Goal: Task Accomplishment & Management: Use online tool/utility

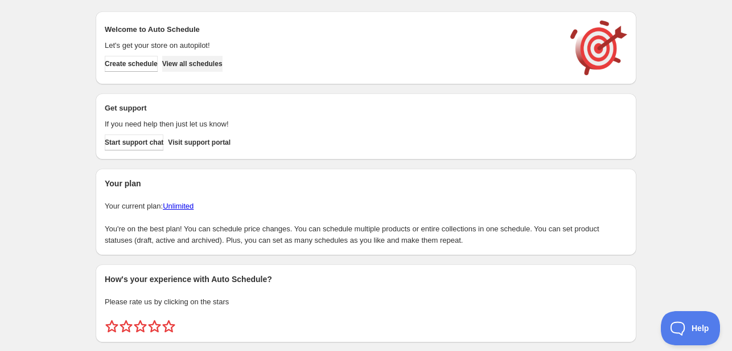
click at [220, 67] on span "View all schedules" at bounding box center [192, 63] width 60 height 9
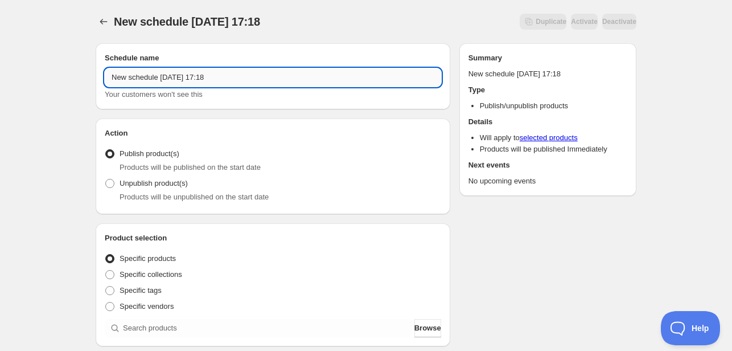
click at [240, 71] on input "New schedule Sep 28 2025 17:18" at bounding box center [273, 77] width 337 height 18
drag, startPoint x: 236, startPoint y: 79, endPoint x: 87, endPoint y: 79, distance: 148.6
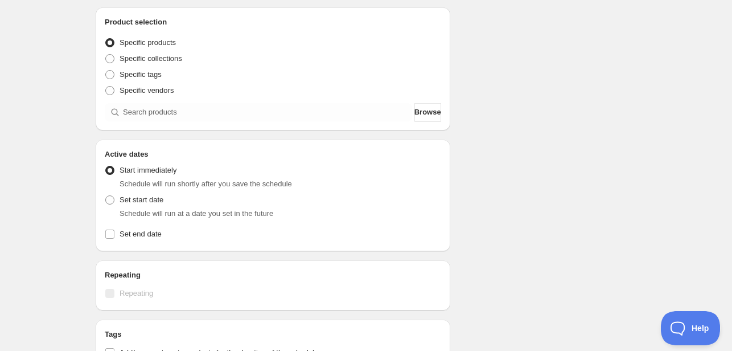
scroll to position [228, 0]
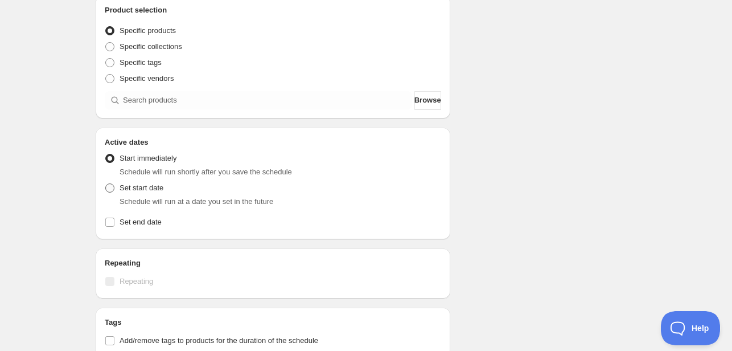
type input "Menu [DATE]"
click at [106, 187] on span at bounding box center [109, 187] width 9 height 9
click at [106, 184] on input "Set start date" at bounding box center [105, 183] width 1 height 1
radio input "true"
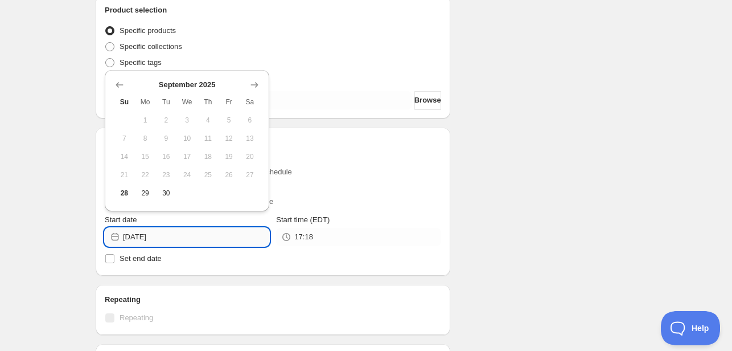
click at [226, 237] on input "2025-09-28" at bounding box center [196, 237] width 146 height 18
click at [139, 201] on button "29" at bounding box center [145, 193] width 21 height 18
type input "[DATE]"
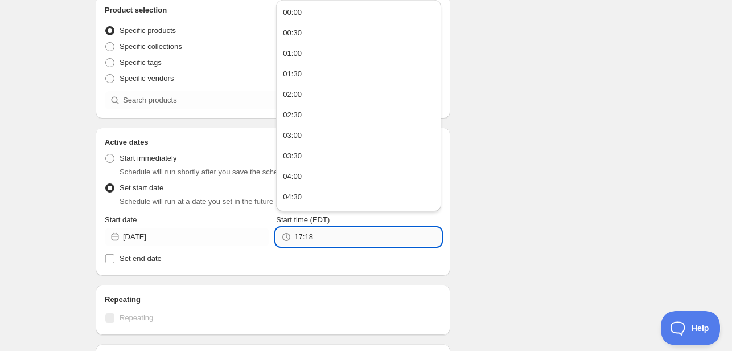
click at [347, 238] on input "17:18" at bounding box center [367, 237] width 146 height 18
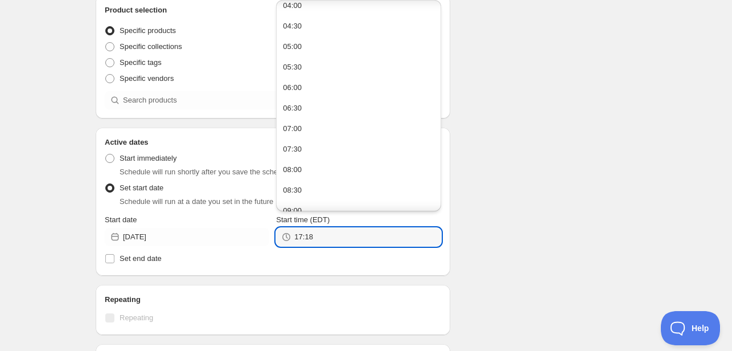
scroll to position [342, 0]
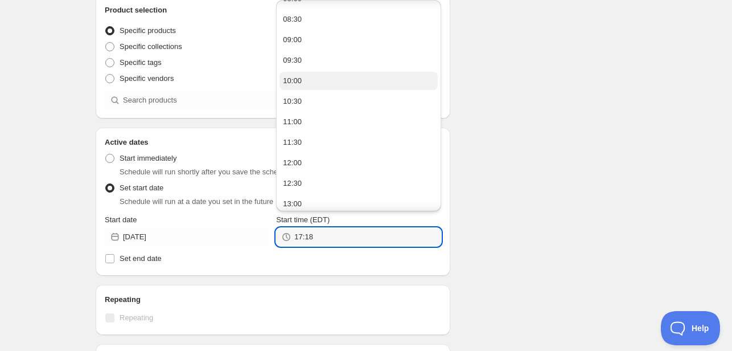
click at [300, 86] on div "10:00" at bounding box center [292, 80] width 19 height 11
type input "10:00"
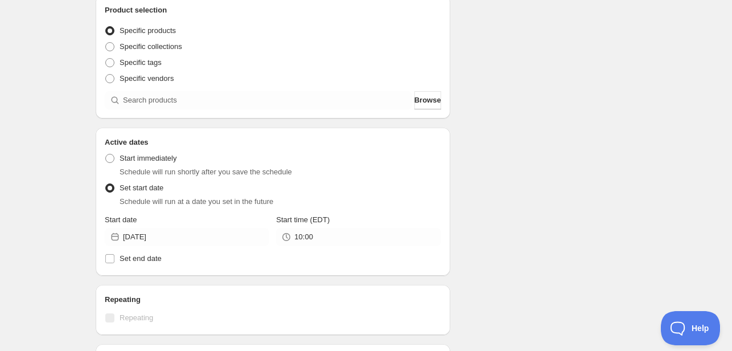
click at [663, 200] on div "Menu Sep 29th . This page is ready Menu Sep 29th Duplicate Activate Deactivate …" at bounding box center [366, 224] width 732 height 904
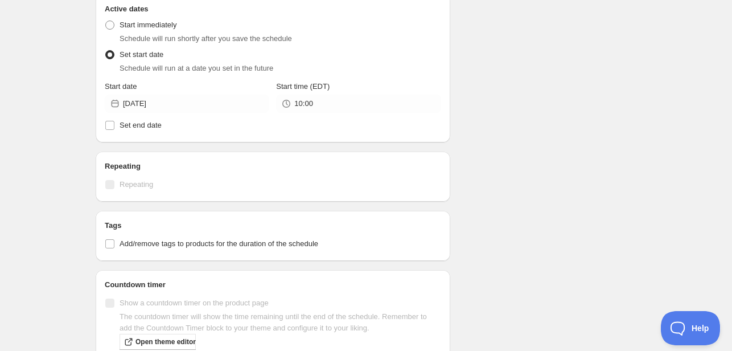
scroll to position [399, 0]
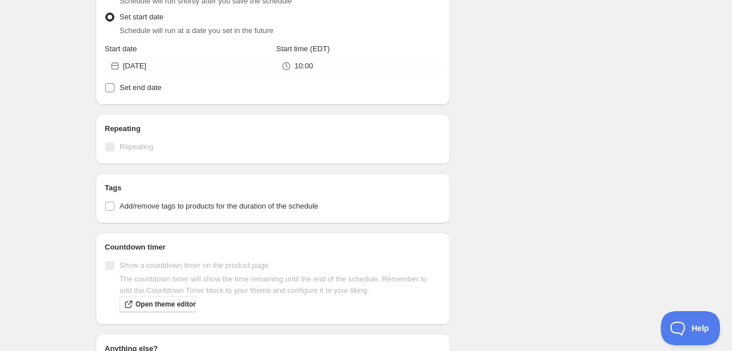
click at [129, 85] on span "Set end date" at bounding box center [141, 87] width 42 height 9
click at [114, 85] on input "Set end date" at bounding box center [109, 87] width 9 height 9
checkbox input "true"
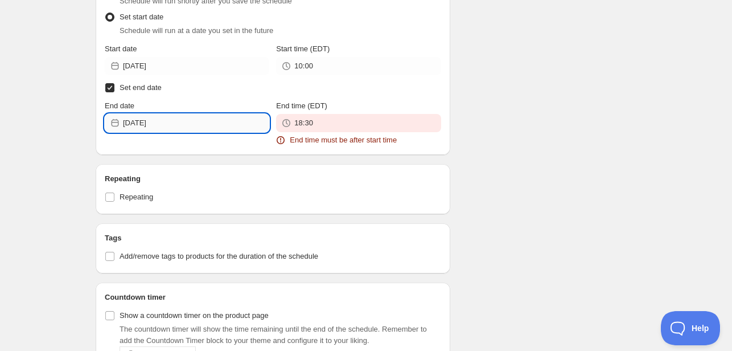
click at [170, 125] on input "2025-09-28" at bounding box center [196, 123] width 146 height 18
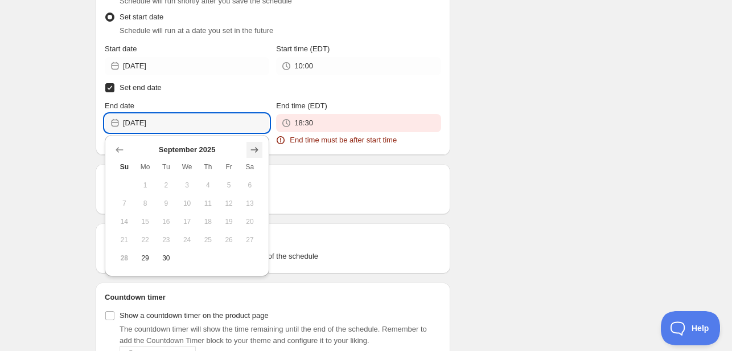
click at [255, 146] on icon "Show next month, October 2025" at bounding box center [254, 149] width 11 height 11
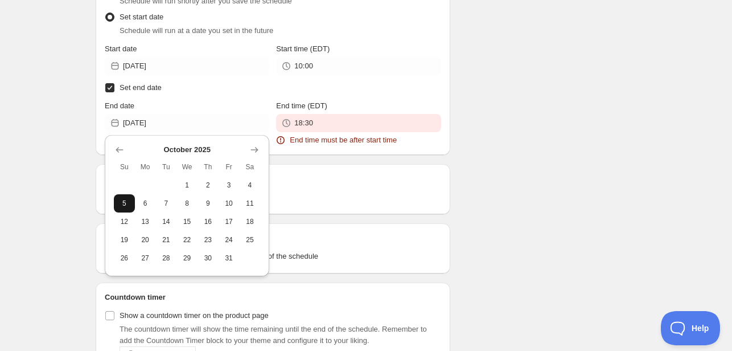
click at [128, 204] on span "5" at bounding box center [124, 203] width 12 height 9
type input "2025-10-05"
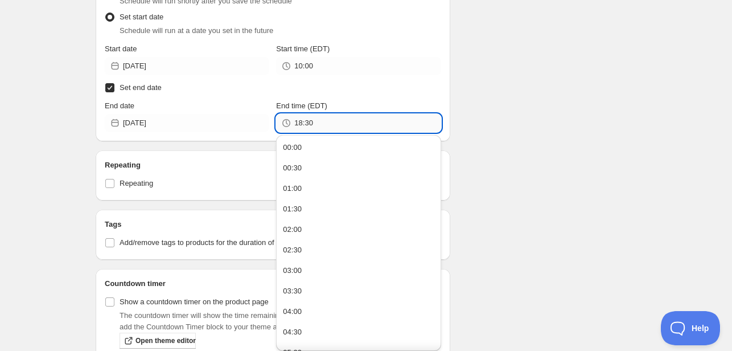
click at [323, 124] on input "18:30" at bounding box center [367, 123] width 146 height 18
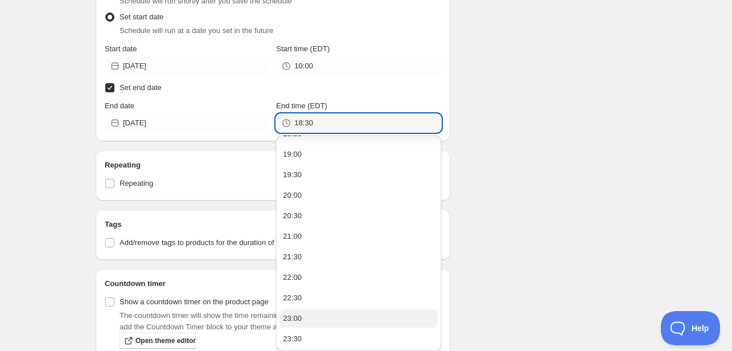
click at [303, 314] on button "23:00" at bounding box center [359, 318] width 158 height 18
type input "23:00"
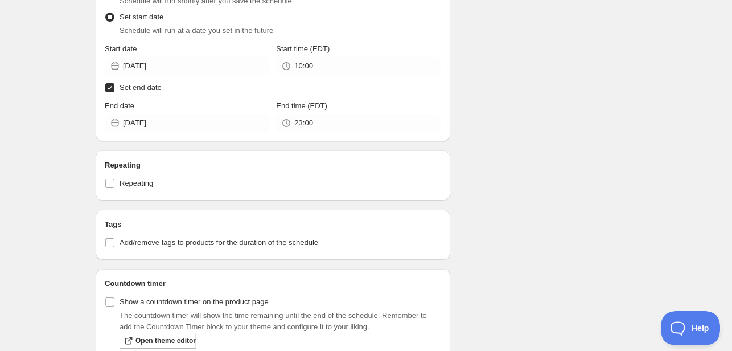
click at [527, 183] on div "Schedule name Menu Sep 29th Your customers won't see this Action Action Publish…" at bounding box center [362, 105] width 550 height 939
click at [114, 242] on span at bounding box center [110, 242] width 10 height 10
click at [114, 242] on input "Add/remove tags to products for the duration of the schedule" at bounding box center [109, 242] width 9 height 9
checkbox input "true"
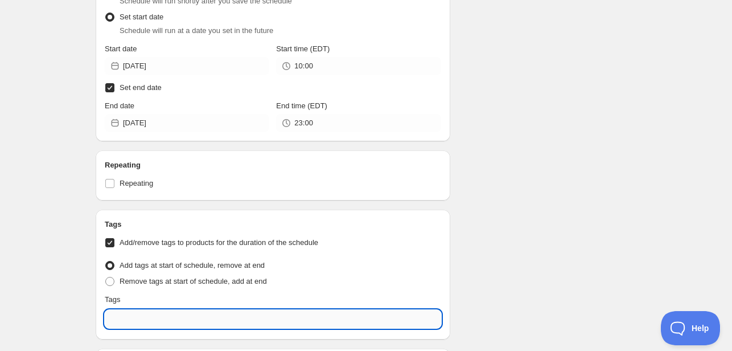
click at [137, 320] on input "text" at bounding box center [273, 319] width 337 height 18
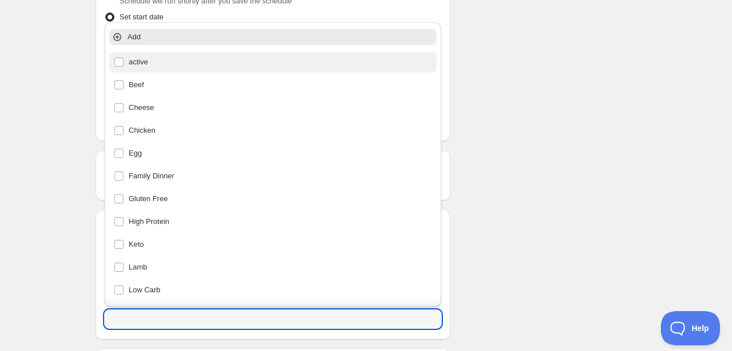
click at [154, 61] on div "active" at bounding box center [273, 62] width 318 height 16
type input "active"
checkbox input "true"
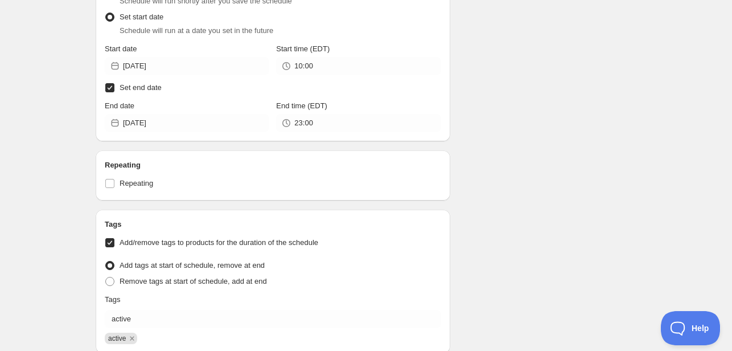
click at [481, 114] on div "Schedule name Menu Sep 29th Your customers won't see this Action Action Publish…" at bounding box center [362, 152] width 550 height 1032
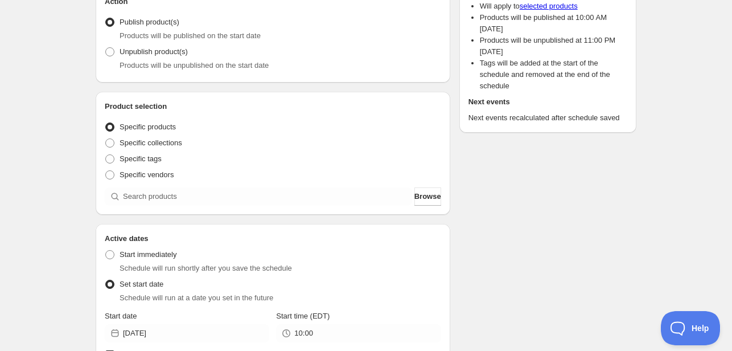
scroll to position [228, 0]
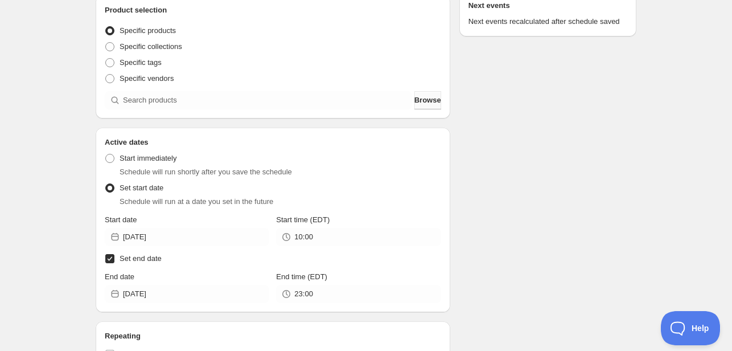
click at [428, 103] on span "Browse" at bounding box center [428, 100] width 27 height 11
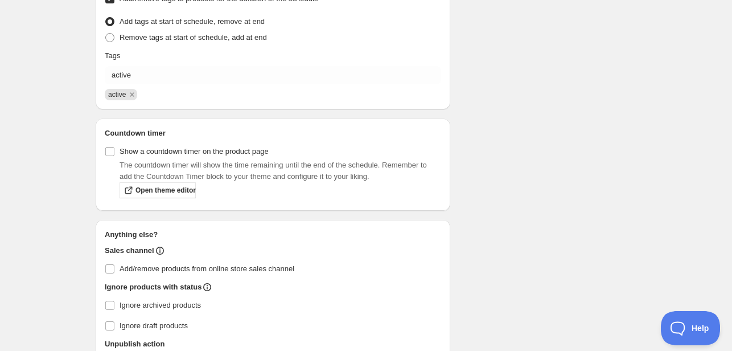
scroll to position [785, 0]
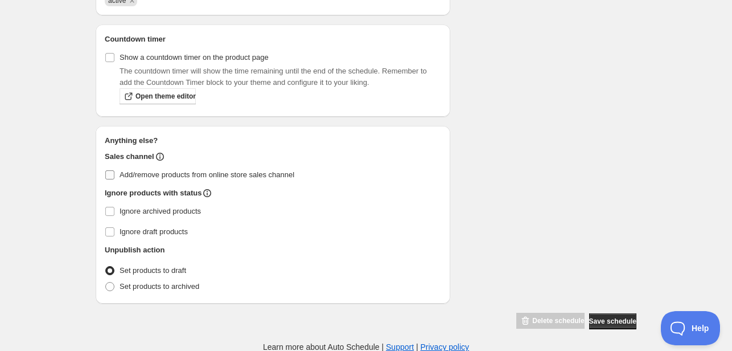
click at [111, 176] on input "Add/remove products from online store sales channel" at bounding box center [109, 174] width 9 height 9
checkbox input "true"
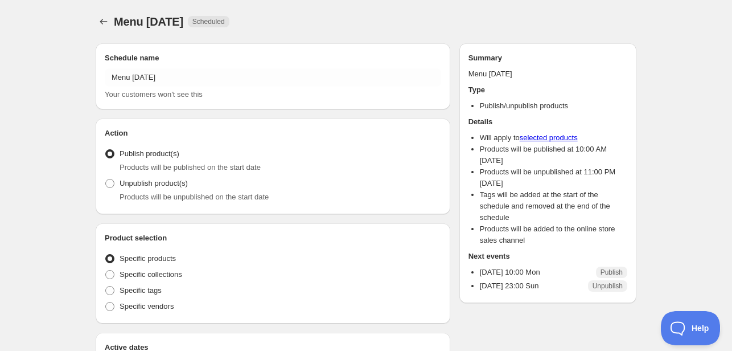
radio input "true"
checkbox input "true"
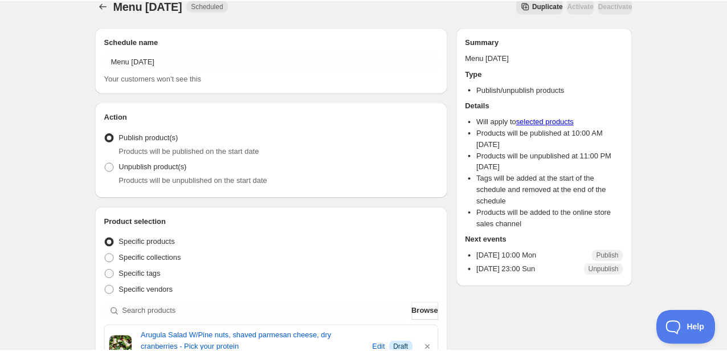
scroll to position [228, 0]
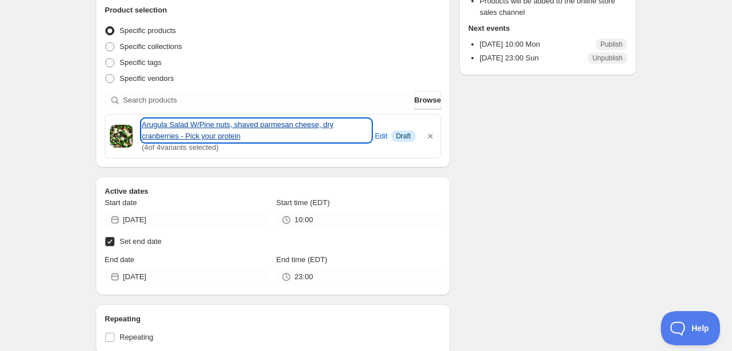
click at [215, 128] on link "Arugula Salad W/Pine nuts, shaved parmesan cheese, dry cranberries - Pick your …" at bounding box center [257, 130] width 230 height 23
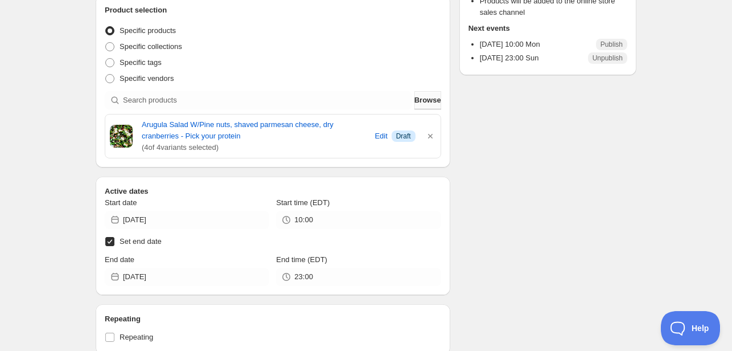
click at [428, 101] on span "Browse" at bounding box center [428, 100] width 27 height 11
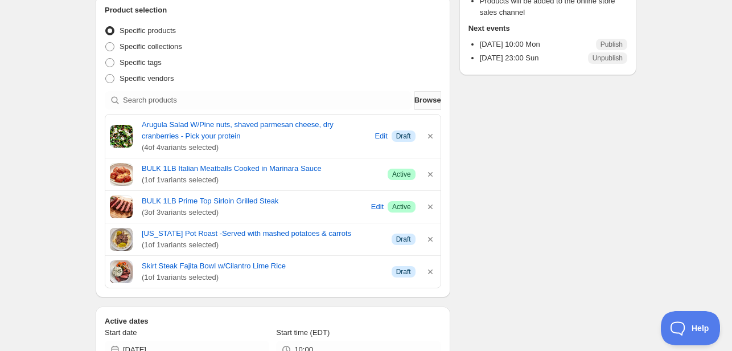
click at [430, 104] on span "Browse" at bounding box center [428, 100] width 27 height 11
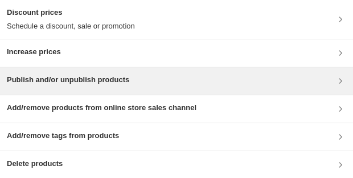
click at [65, 78] on h3 "Publish and/or unpublish products" at bounding box center [68, 79] width 122 height 11
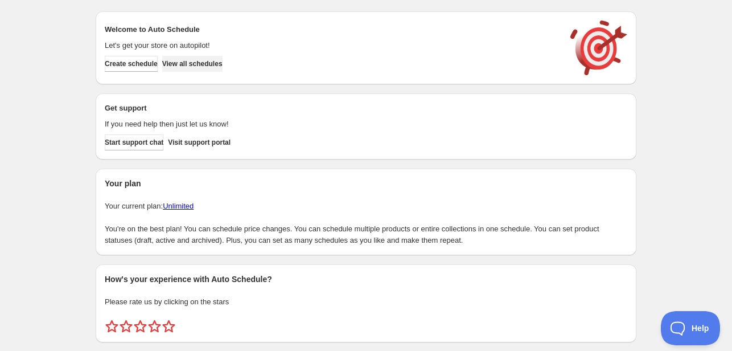
click at [211, 62] on span "View all schedules" at bounding box center [192, 63] width 60 height 9
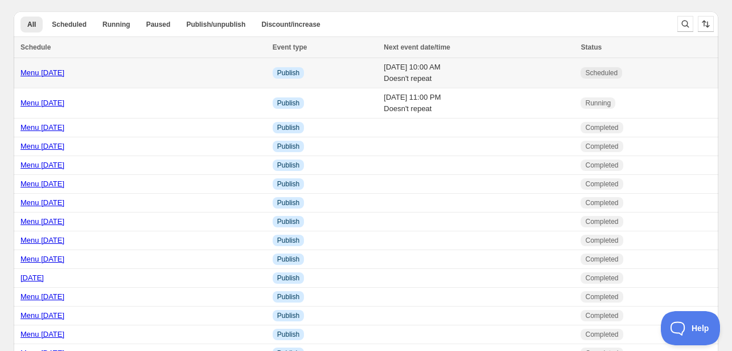
click at [53, 73] on link "Menu Sep 29th" at bounding box center [43, 72] width 44 height 9
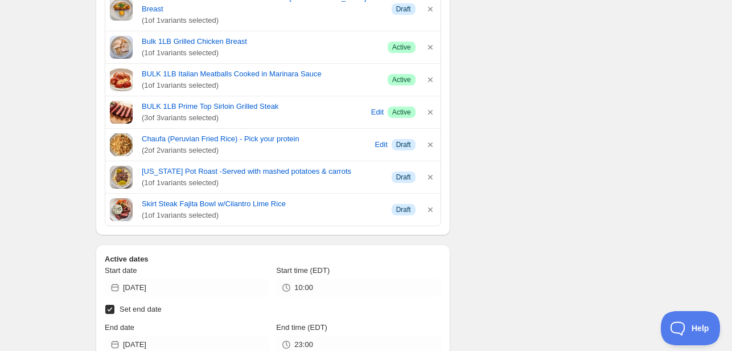
scroll to position [285, 0]
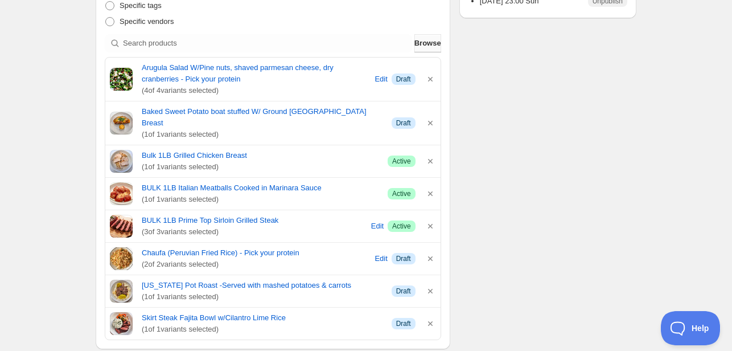
click at [423, 46] on span "Browse" at bounding box center [428, 43] width 27 height 11
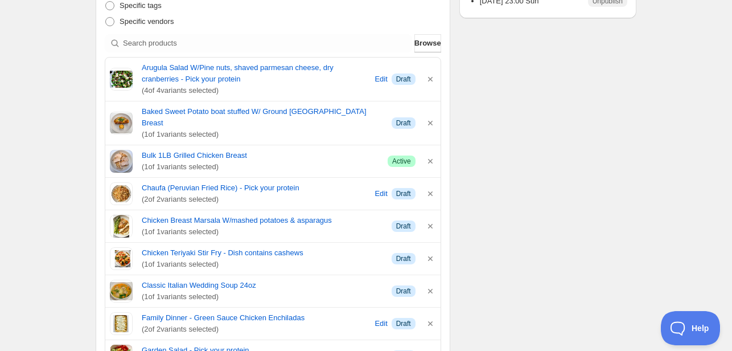
click at [220, 88] on span "( 4 of 4 variants selected)" at bounding box center [257, 90] width 230 height 11
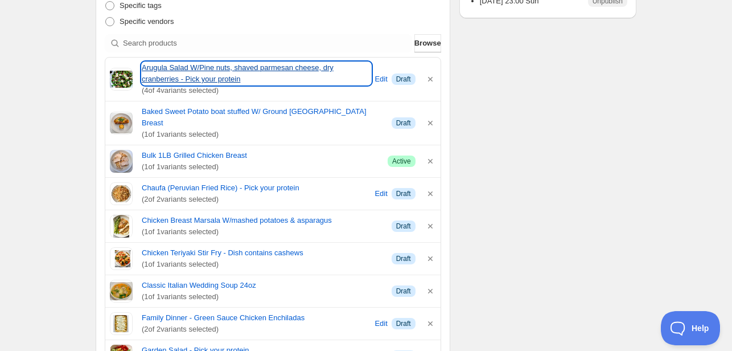
click at [220, 82] on link "Arugula Salad W/Pine nuts, shaved parmesan cheese, dry cranberries - Pick your …" at bounding box center [257, 73] width 230 height 23
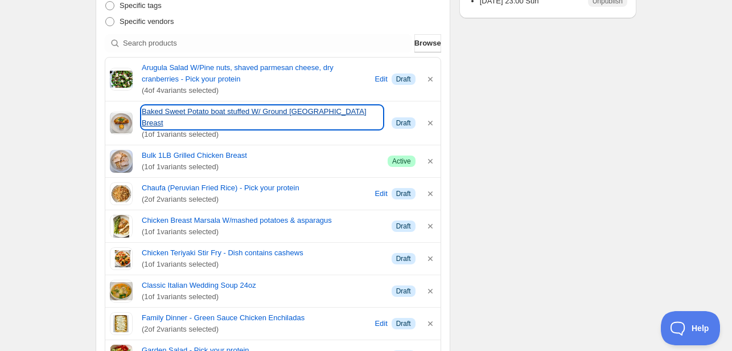
click at [211, 109] on link "Baked Sweet Potato boat stuffed W/ Ground Turkey Breast" at bounding box center [262, 117] width 241 height 23
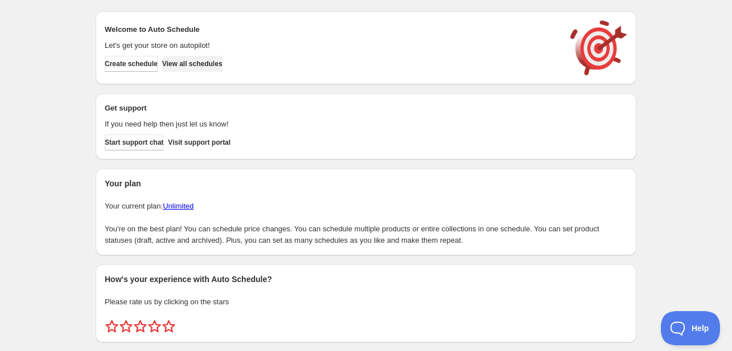
click at [221, 67] on span "View all schedules" at bounding box center [192, 63] width 60 height 9
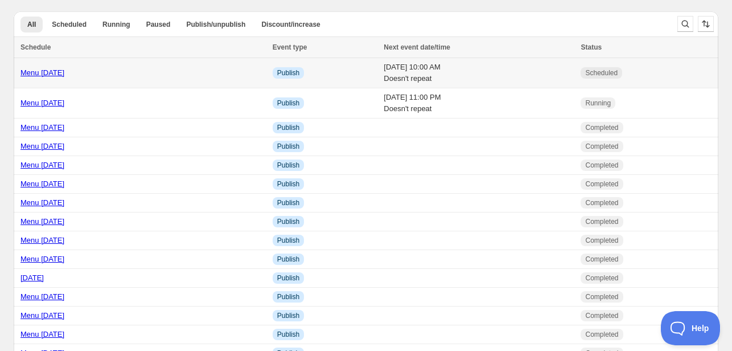
click at [34, 72] on link "Menu [DATE]" at bounding box center [43, 72] width 44 height 9
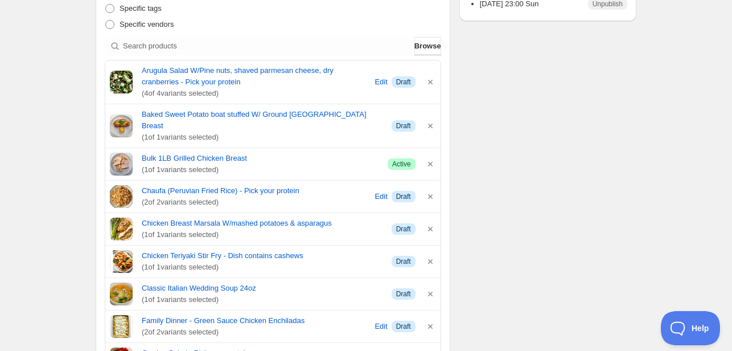
scroll to position [285, 0]
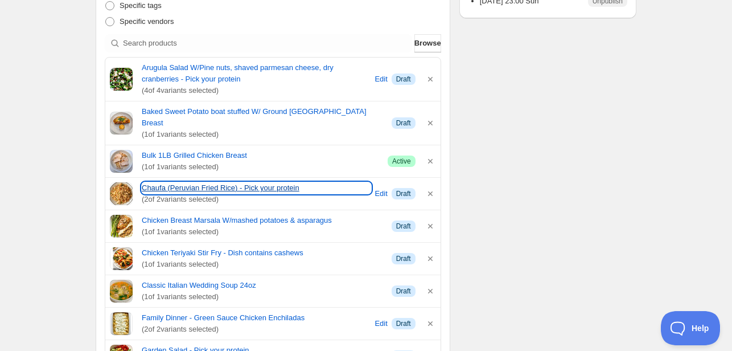
click at [223, 182] on link "Chaufa (Peruvian Fried Rice) - Pick your protein" at bounding box center [257, 187] width 230 height 11
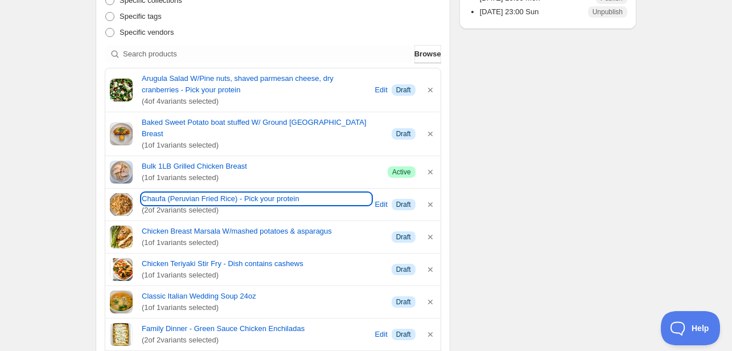
scroll to position [171, 0]
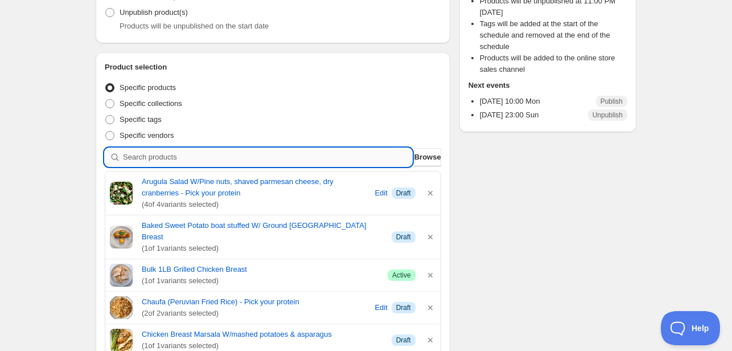
click at [167, 158] on input "search" at bounding box center [267, 157] width 289 height 18
type input "s"
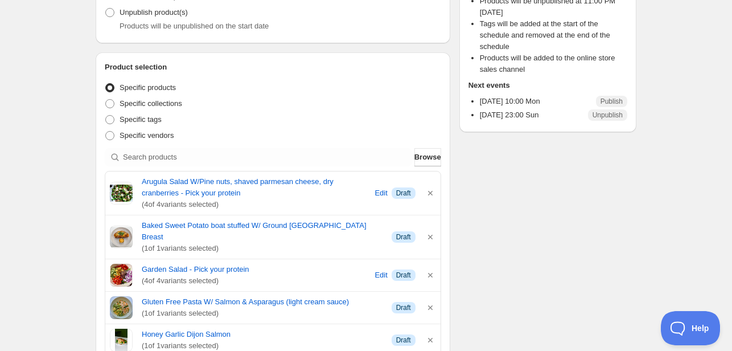
scroll to position [342, 0]
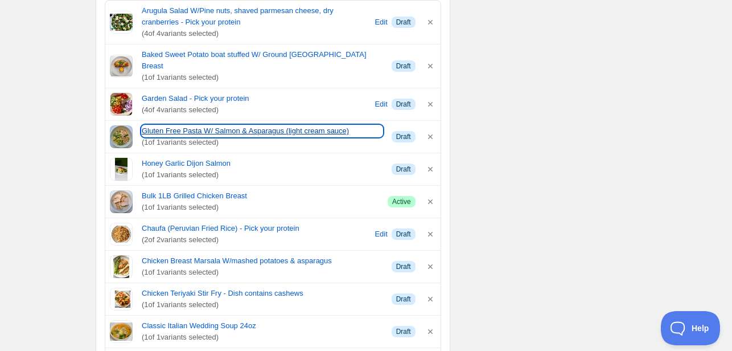
click at [171, 125] on link "Gluten Free Pasta W/ Salmon & Asparagus (light cream sauce)" at bounding box center [262, 130] width 241 height 11
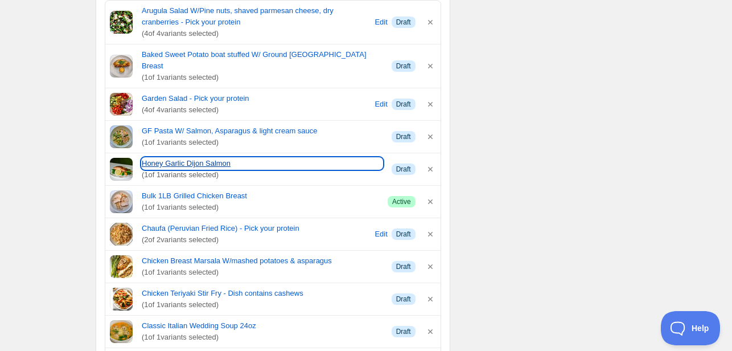
click at [194, 158] on link "Honey Garlic Dijon Salmon" at bounding box center [262, 163] width 241 height 11
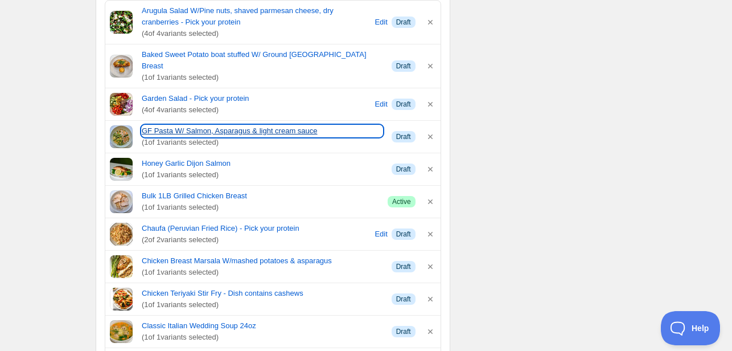
click at [191, 125] on link "GF Pasta W/ Salmon, Asparagus & light cream sauce" at bounding box center [262, 130] width 241 height 11
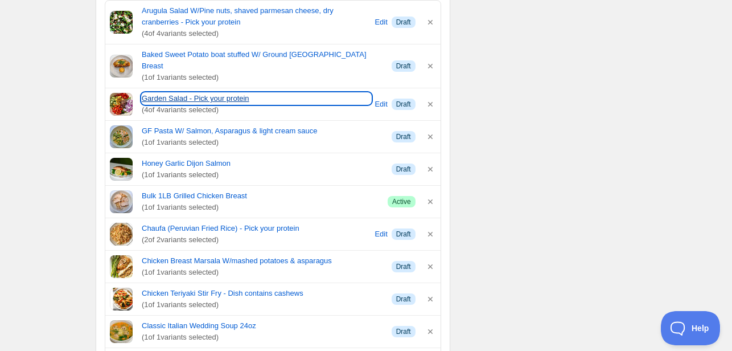
click at [205, 93] on link "Garden Salad - Pick your protein" at bounding box center [257, 98] width 230 height 11
